Goal: Information Seeking & Learning: Learn about a topic

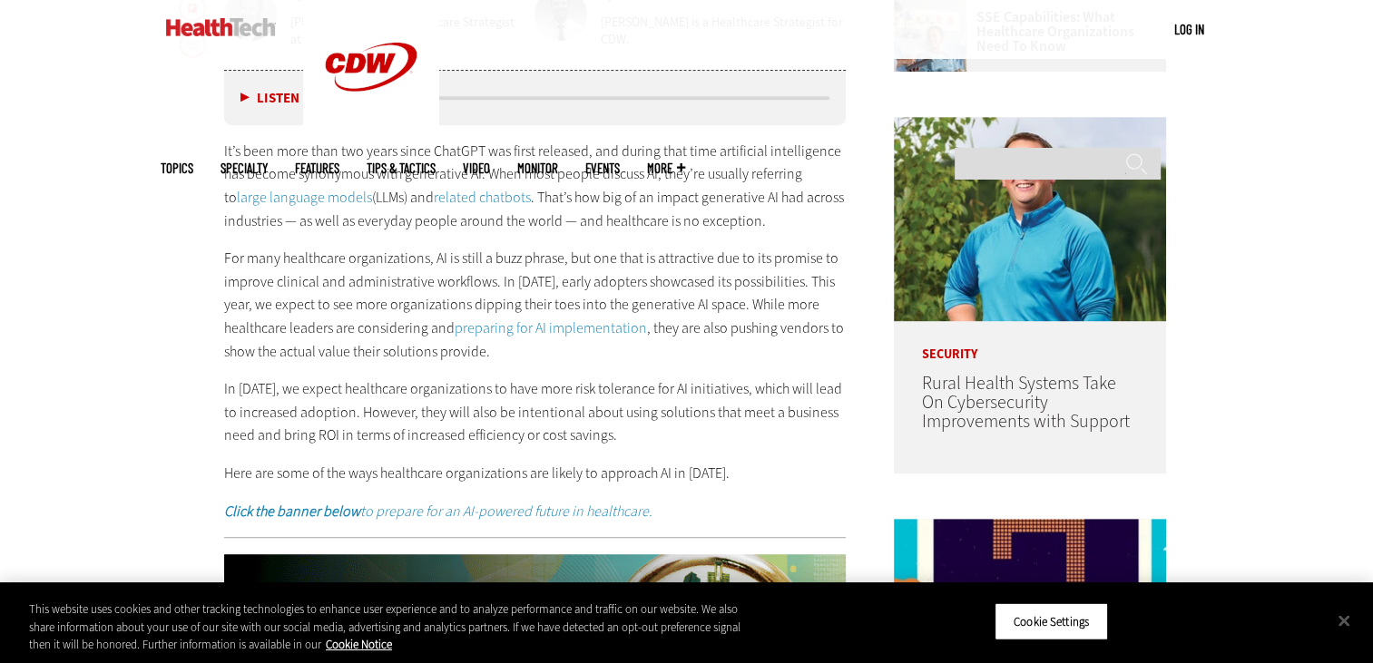
scroll to position [943, 0]
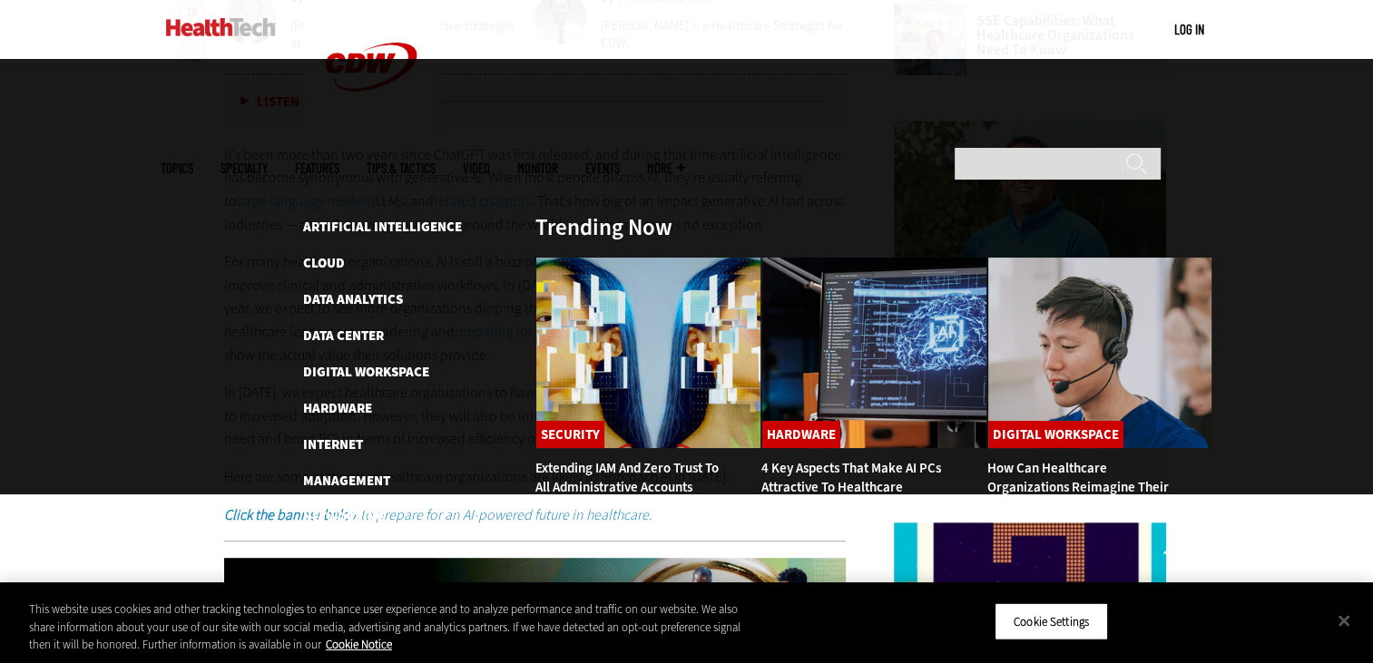
click at [193, 161] on span "Topics" at bounding box center [177, 168] width 33 height 14
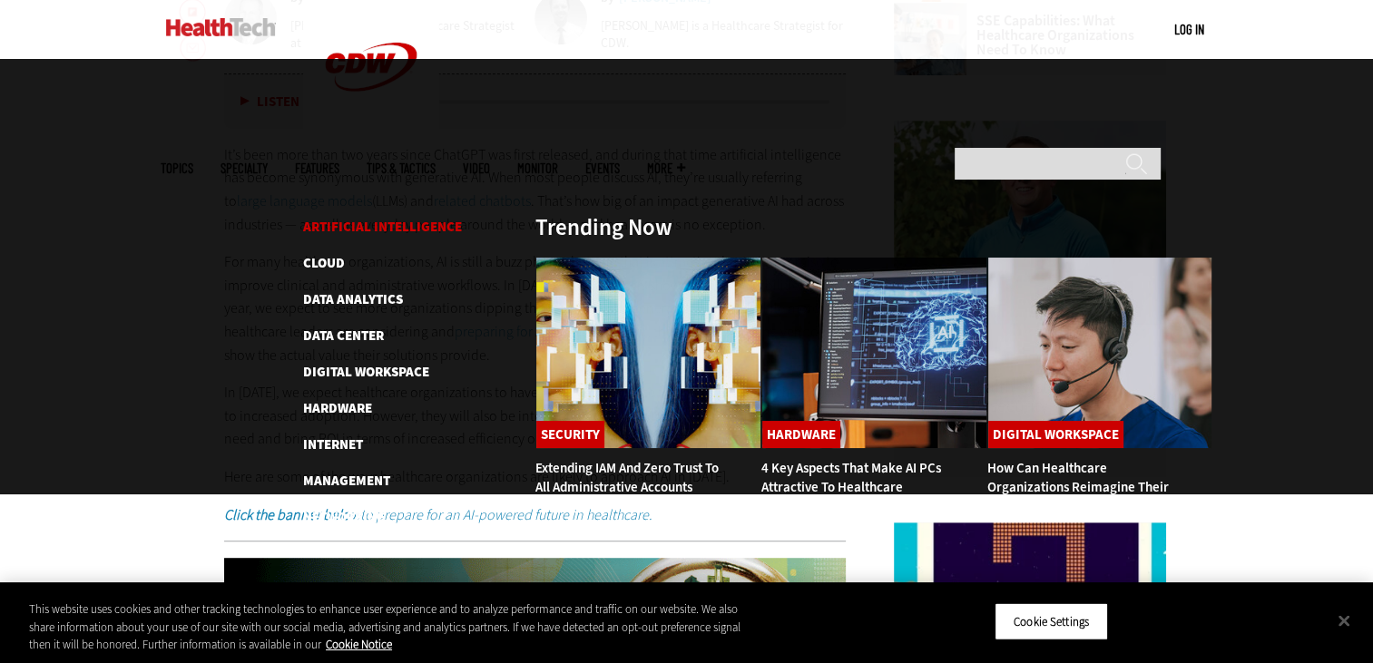
click at [378, 218] on link "Artificial Intelligence" at bounding box center [382, 227] width 159 height 18
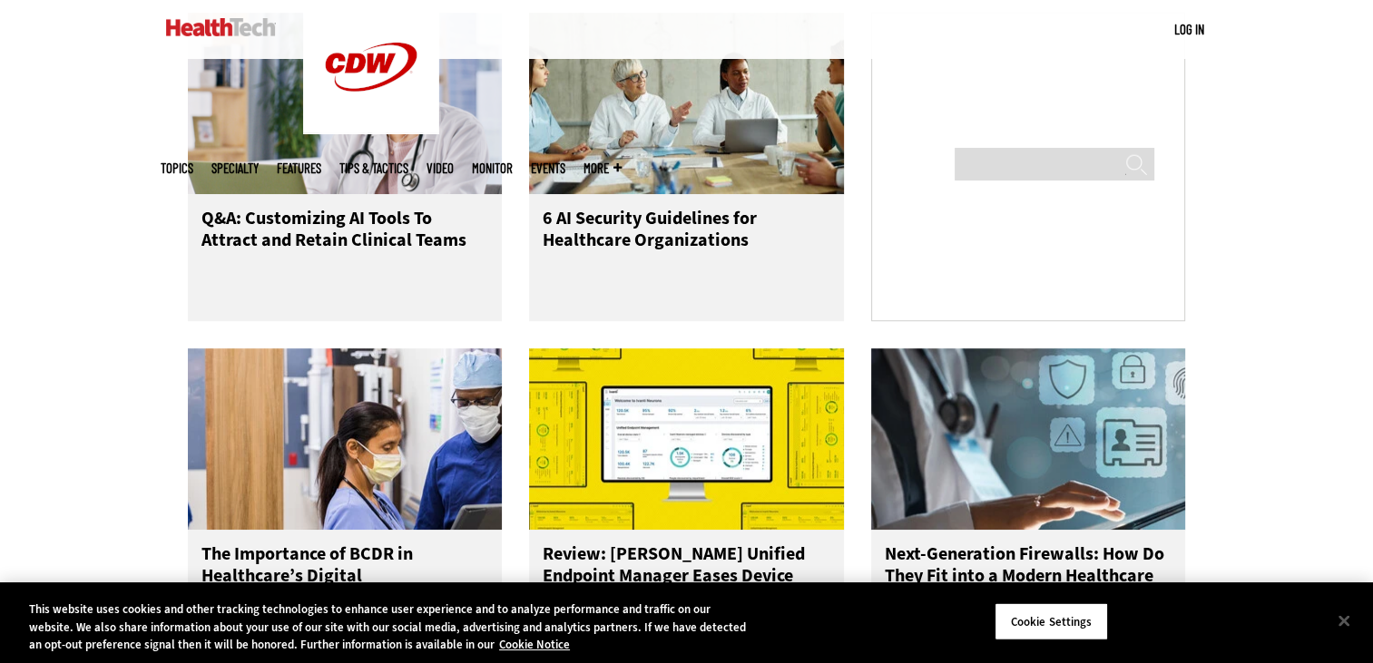
scroll to position [1234, 0]
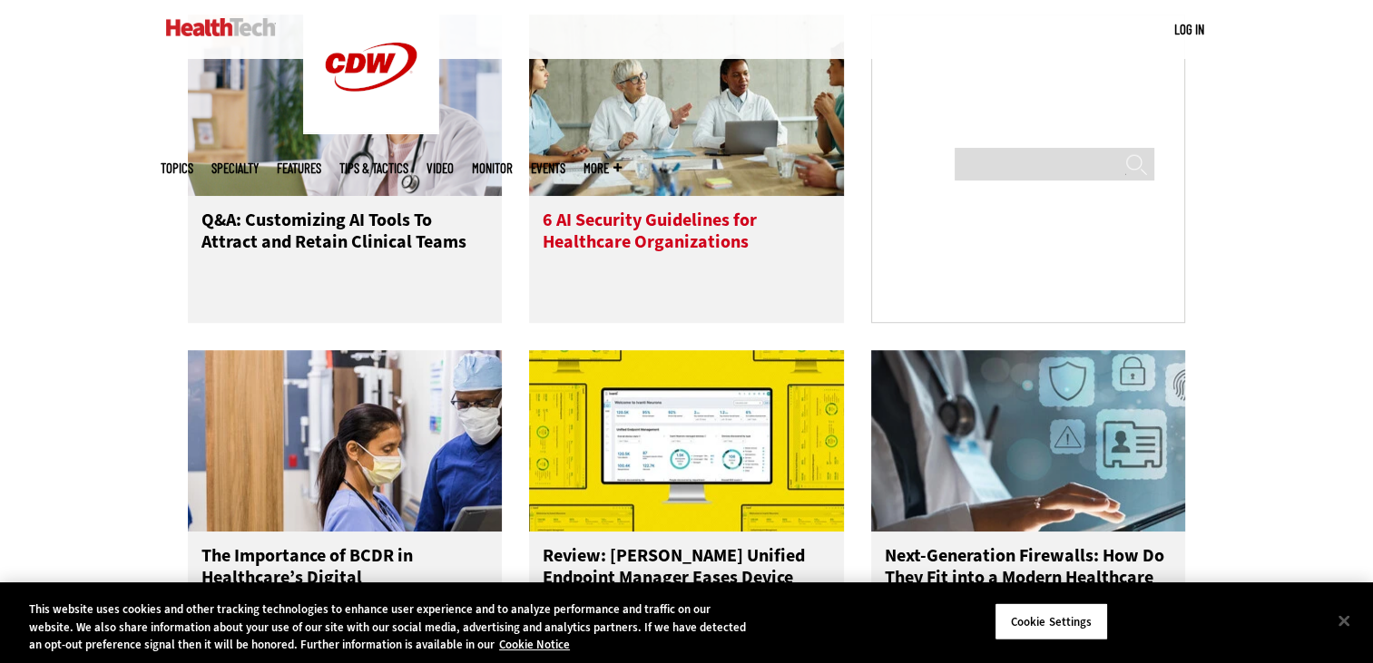
click at [644, 252] on h3 "6 AI Security Guidelines for Healthcare Organizations" at bounding box center [686, 246] width 288 height 73
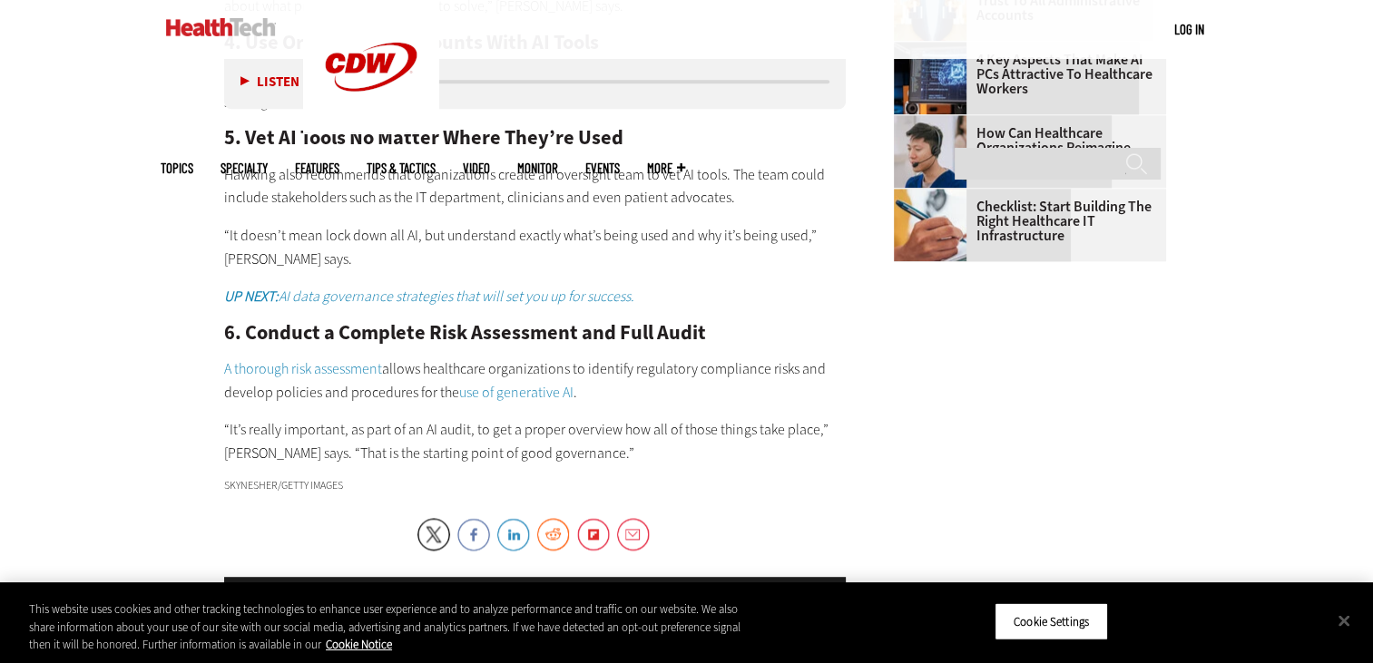
scroll to position [2213, 0]
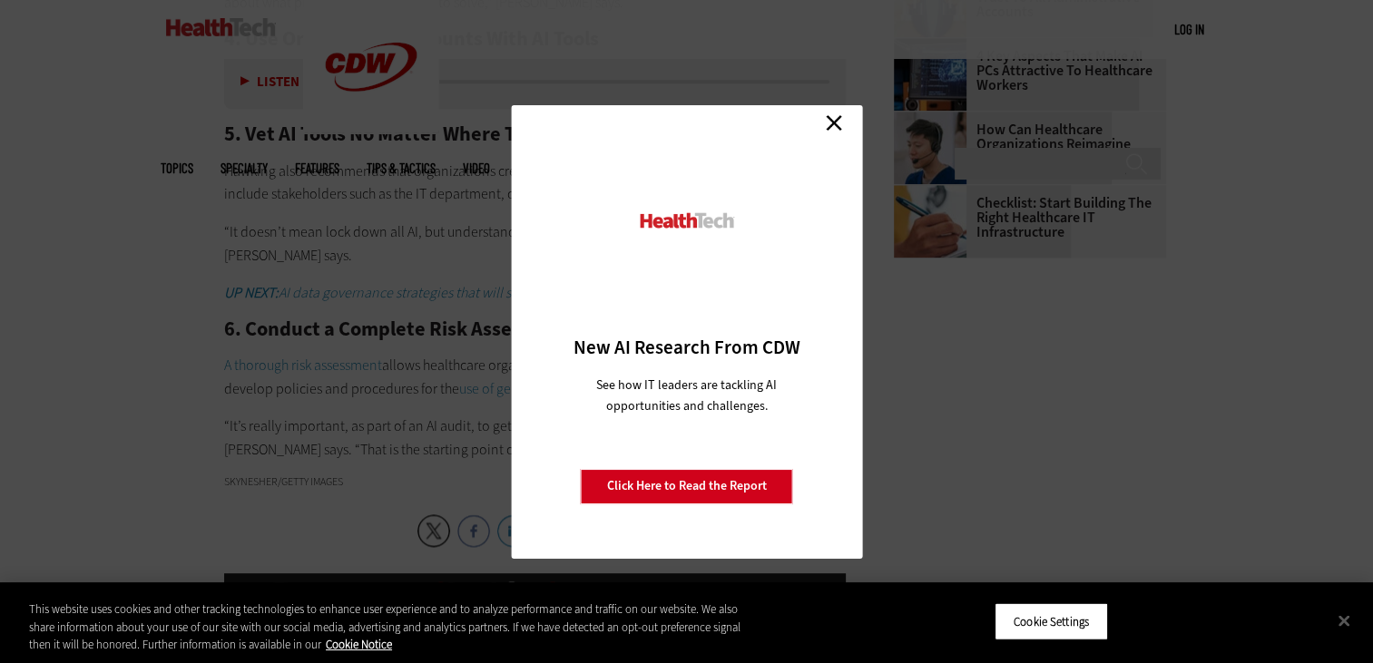
click at [835, 119] on link "Close" at bounding box center [833, 123] width 27 height 27
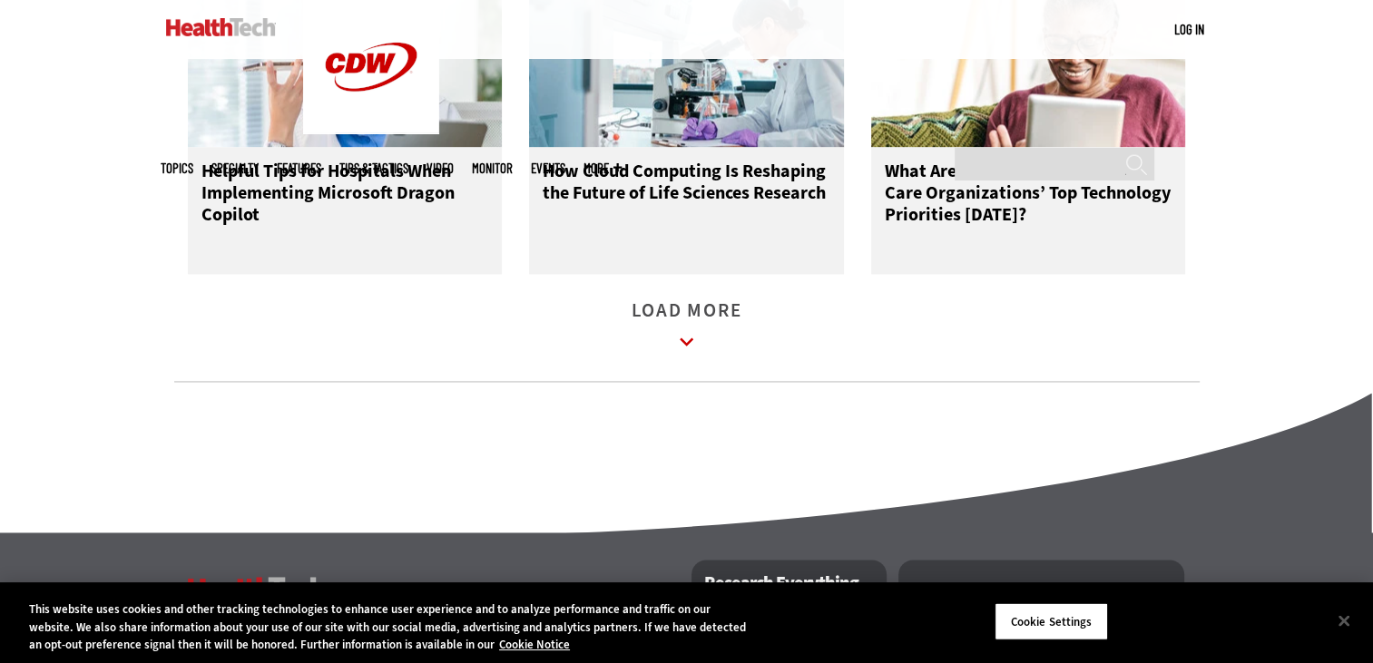
scroll to position [2649, 0]
